Goal: Find specific page/section: Find specific page/section

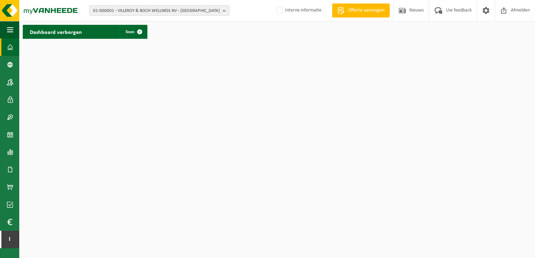
click at [225, 12] on b "button" at bounding box center [226, 11] width 6 height 10
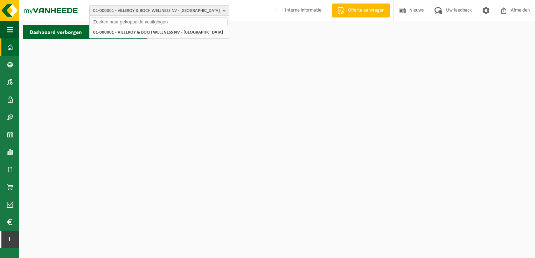
click at [157, 24] on input "text" at bounding box center [159, 21] width 136 height 9
type input "10-902517"
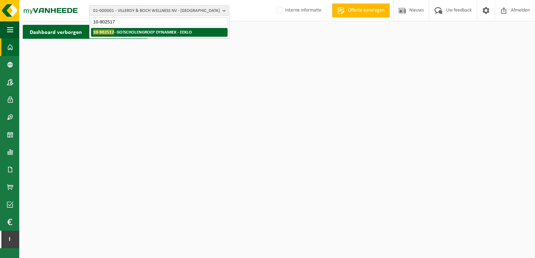
click at [165, 35] on li "10-902517 - GO!SCHOLENGROEP DYNAMIEK - EEKLO" at bounding box center [159, 32] width 136 height 9
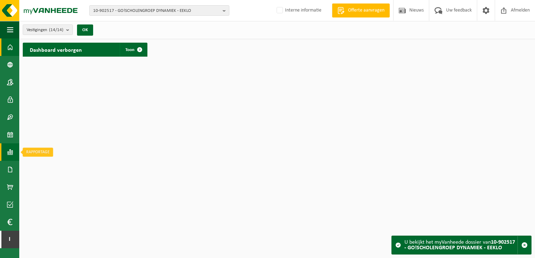
click at [13, 153] on span at bounding box center [10, 151] width 6 height 17
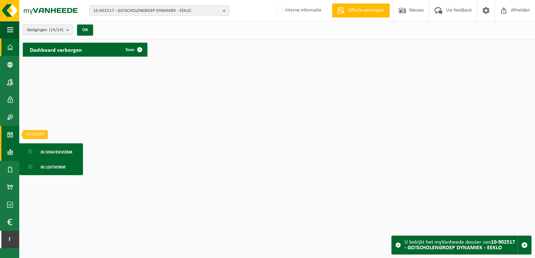
click at [8, 136] on span at bounding box center [10, 134] width 6 height 17
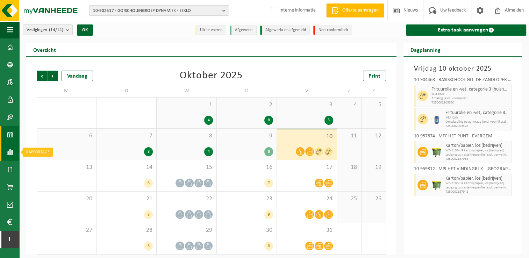
click at [11, 152] on span at bounding box center [10, 151] width 6 height 17
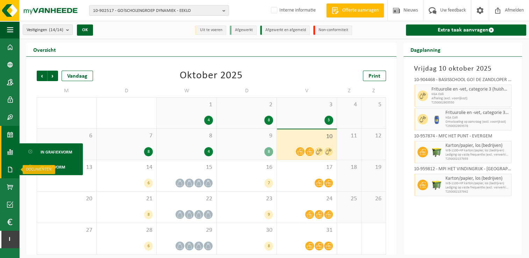
click at [12, 169] on span at bounding box center [10, 169] width 6 height 17
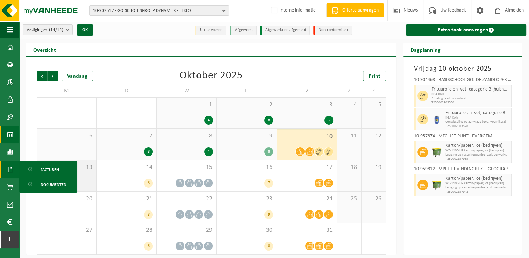
click at [43, 167] on span "Facturen" at bounding box center [50, 169] width 19 height 13
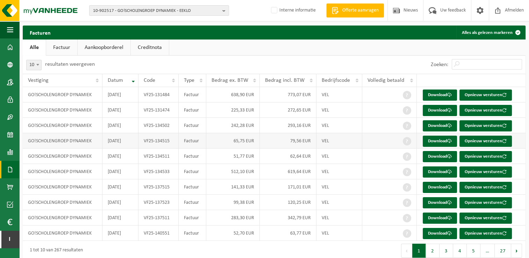
scroll to position [25, 0]
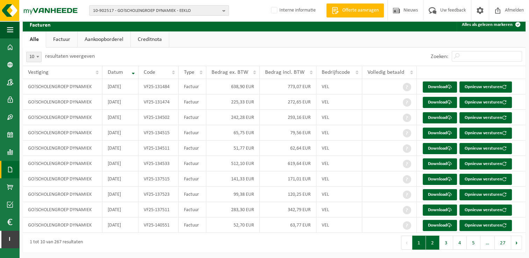
click at [432, 244] on button "2" at bounding box center [433, 243] width 14 height 14
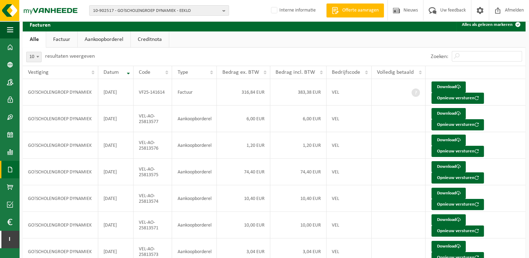
scroll to position [135, 0]
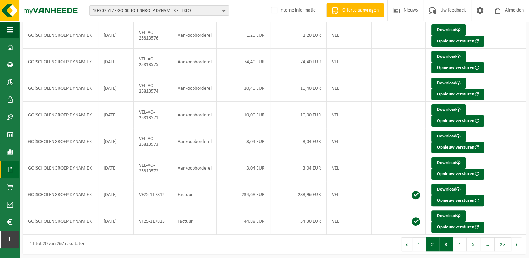
click at [446, 243] on button "3" at bounding box center [447, 245] width 14 height 14
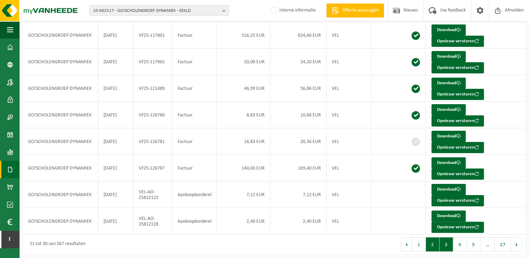
click at [435, 242] on button "2" at bounding box center [433, 245] width 14 height 14
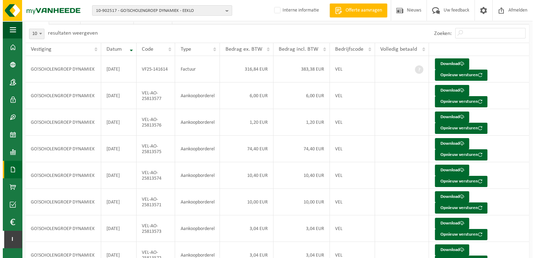
scroll to position [0, 0]
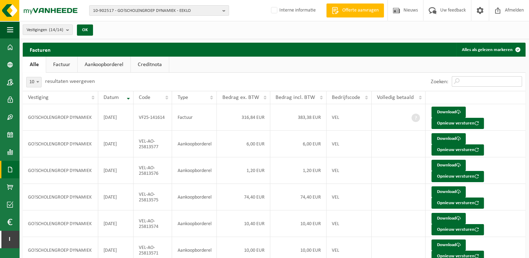
click at [474, 81] on input "Zoeken:" at bounding box center [487, 81] width 70 height 10
paste input "VF25-092287"
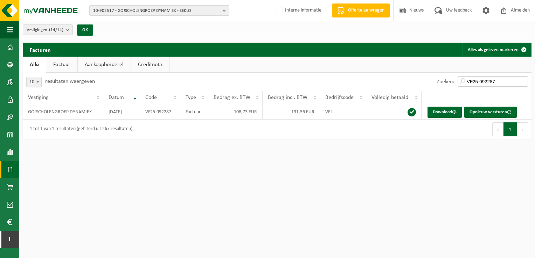
click at [500, 82] on input "VF25-092287" at bounding box center [492, 81] width 70 height 10
drag, startPoint x: 504, startPoint y: 82, endPoint x: 463, endPoint y: 82, distance: 40.6
click at [463, 82] on input "VF25-092287" at bounding box center [492, 81] width 70 height 10
drag, startPoint x: 495, startPoint y: 86, endPoint x: 501, endPoint y: 85, distance: 5.8
click at [495, 86] on input "VF25-092287" at bounding box center [492, 81] width 70 height 10
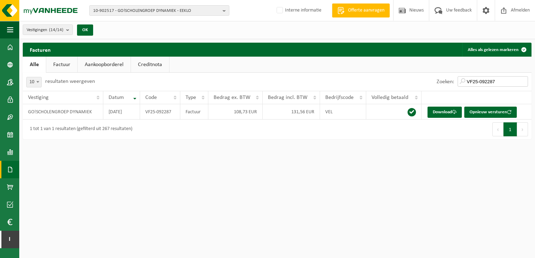
drag, startPoint x: 504, startPoint y: 83, endPoint x: 464, endPoint y: 80, distance: 40.0
click at [464, 80] on input "VF25-092287" at bounding box center [492, 81] width 70 height 10
paste input "107418"
click at [492, 79] on input "VF25-107418" at bounding box center [492, 81] width 70 height 10
drag, startPoint x: 504, startPoint y: 81, endPoint x: 460, endPoint y: 80, distance: 43.0
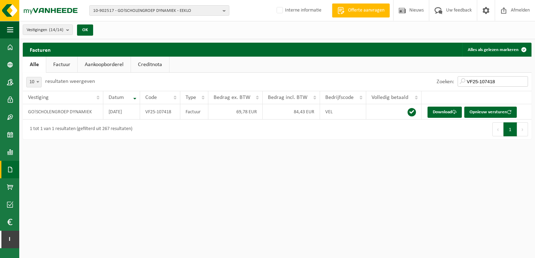
click at [460, 80] on input "VF25-107418" at bounding box center [492, 81] width 70 height 10
click at [505, 82] on input "VF25-107418" at bounding box center [492, 81] width 70 height 10
drag, startPoint x: 503, startPoint y: 83, endPoint x: 468, endPoint y: 79, distance: 35.6
click at [468, 79] on input "VF25-107418" at bounding box center [492, 81] width 70 height 10
paste input "26780"
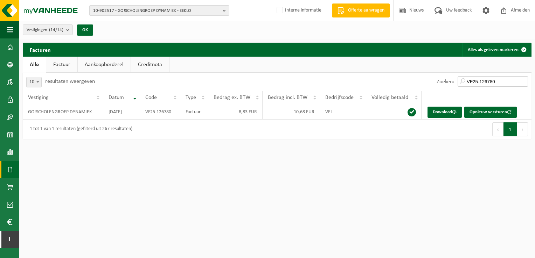
drag, startPoint x: 500, startPoint y: 82, endPoint x: 454, endPoint y: 77, distance: 46.4
click at [454, 77] on div "Zoeken: VF25-126780" at bounding box center [482, 82] width 98 height 18
click at [494, 82] on input "VF25-126780" at bounding box center [492, 81] width 70 height 10
drag, startPoint x: 502, startPoint y: 82, endPoint x: 456, endPoint y: 78, distance: 46.6
click at [456, 78] on div "Zoeken: VF25-126780" at bounding box center [482, 82] width 98 height 18
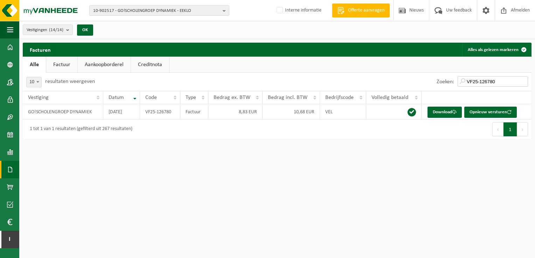
paste input "37523"
type input "VF25-137523"
